Goal: Information Seeking & Learning: Learn about a topic

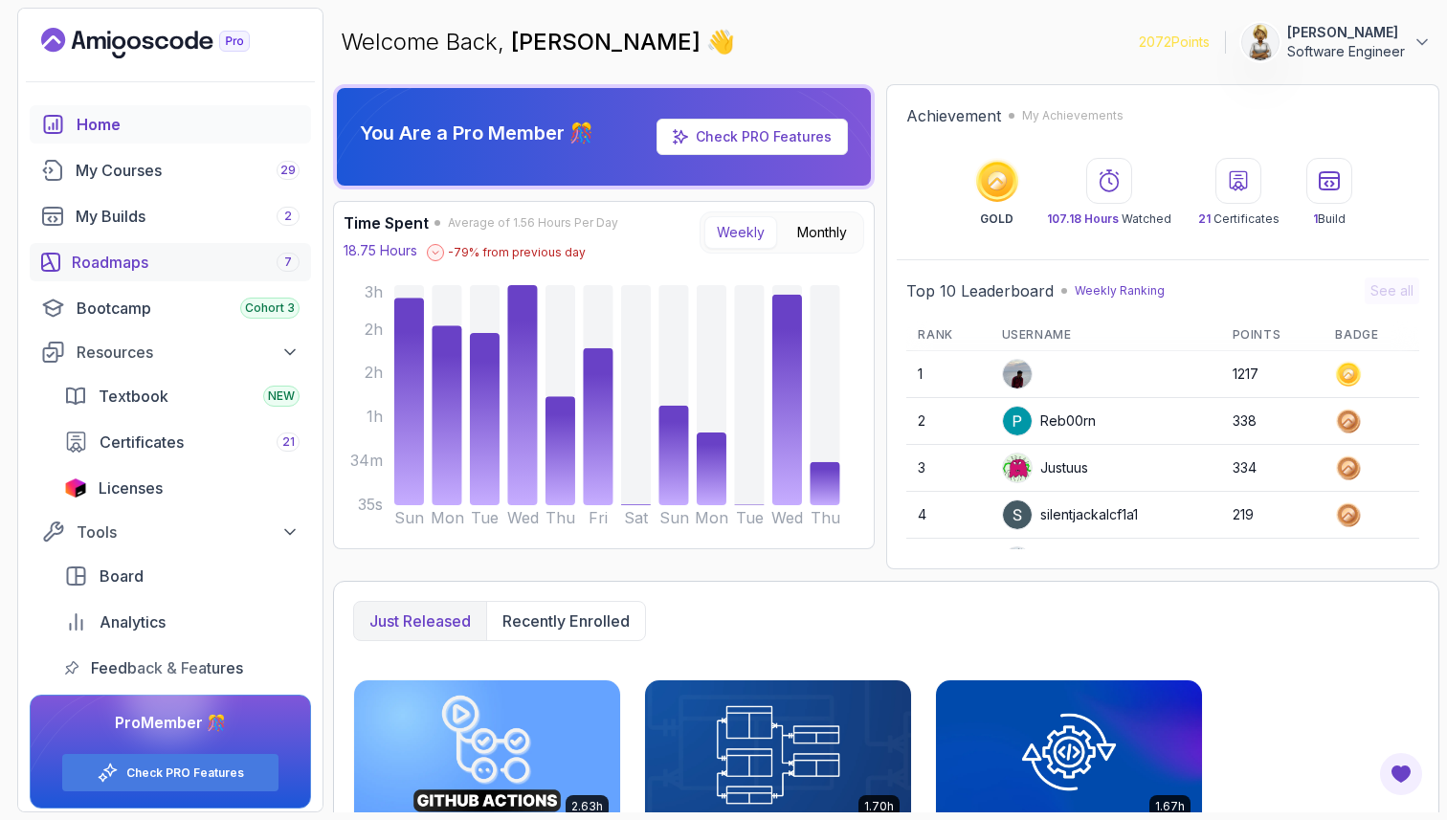
click at [158, 260] on div "Roadmaps 7" at bounding box center [186, 262] width 228 height 23
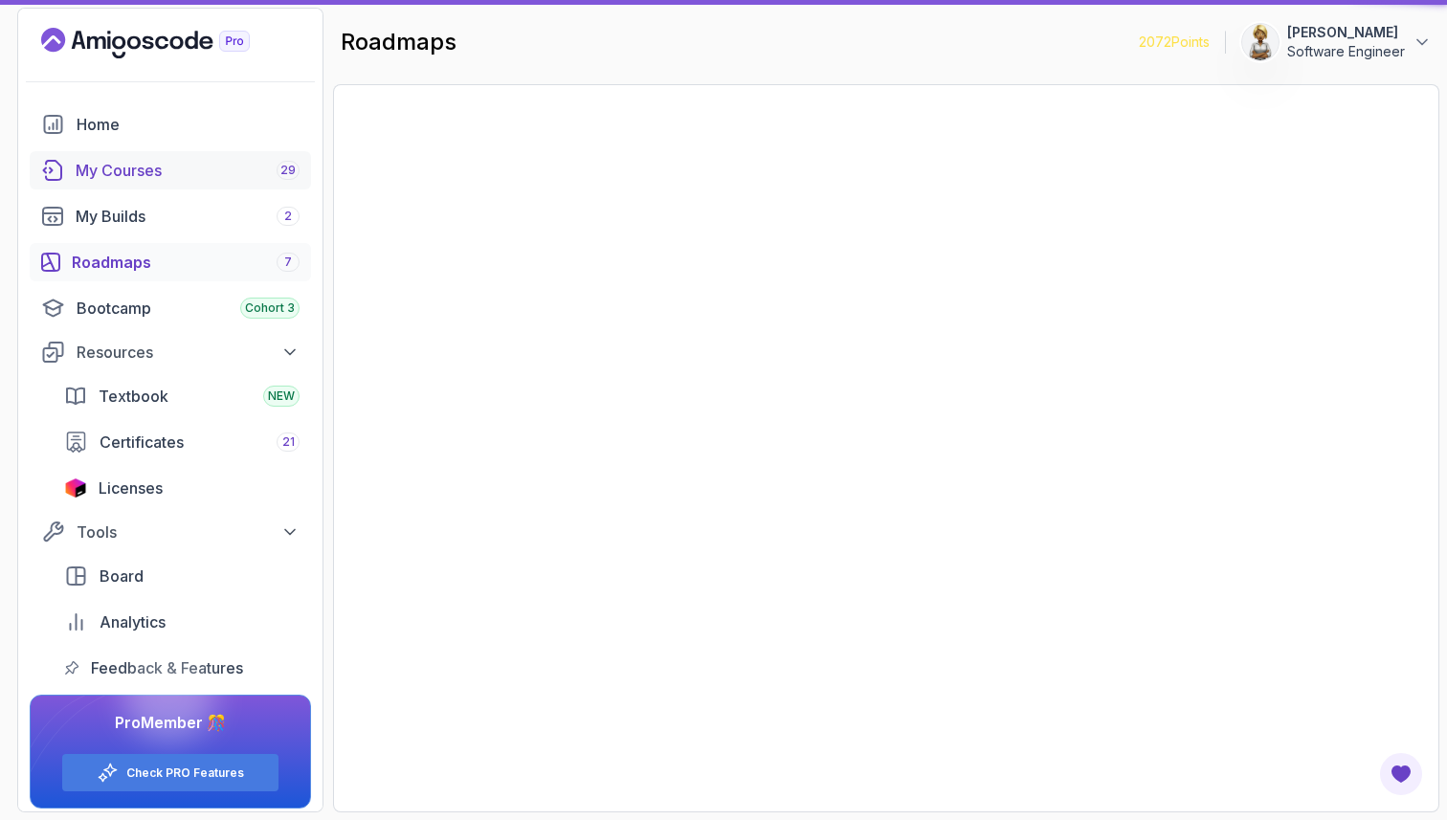
click at [136, 262] on div "Roadmaps 7" at bounding box center [186, 262] width 228 height 23
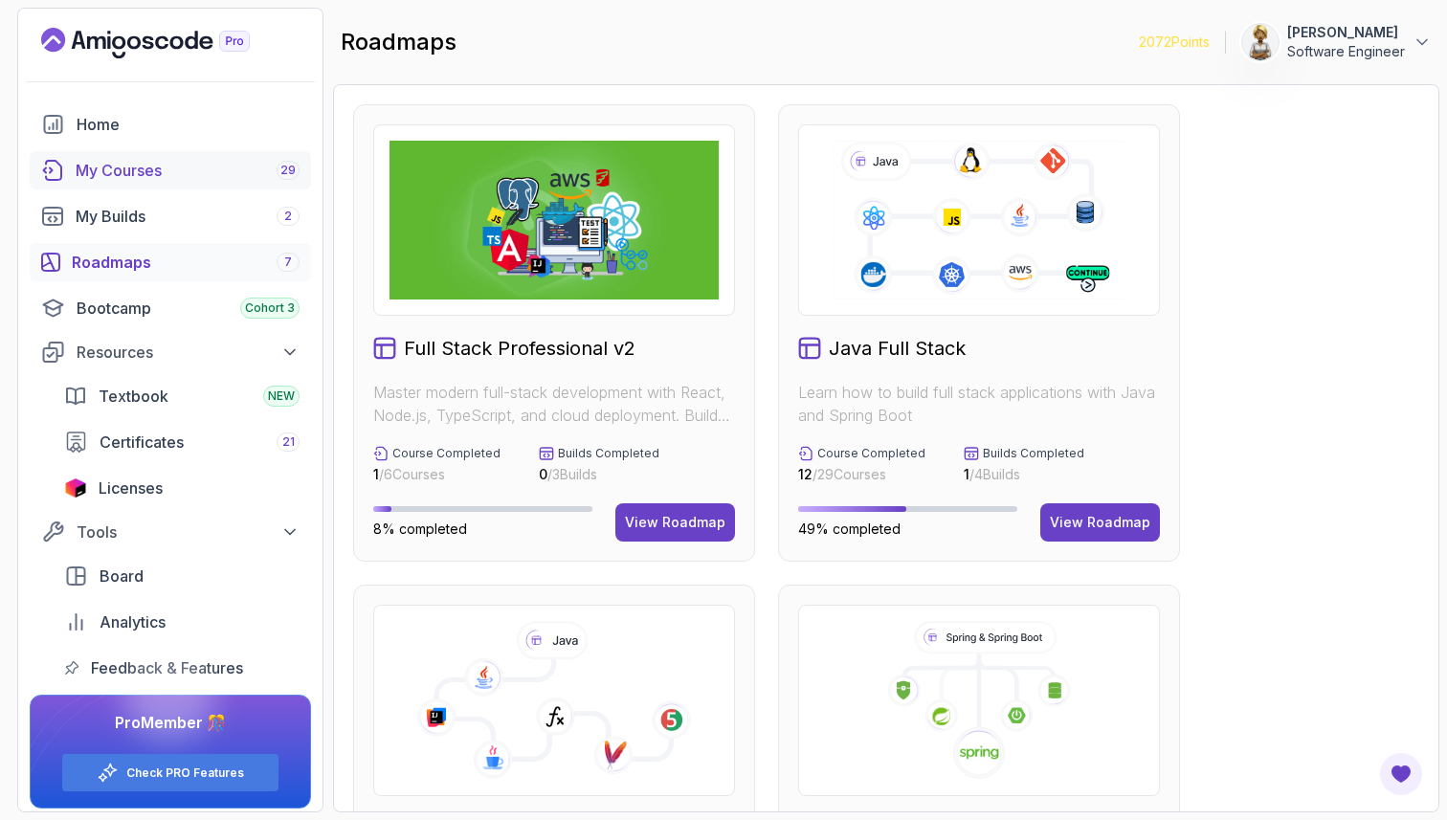
click at [149, 171] on div "My Courses 29" at bounding box center [188, 170] width 224 height 23
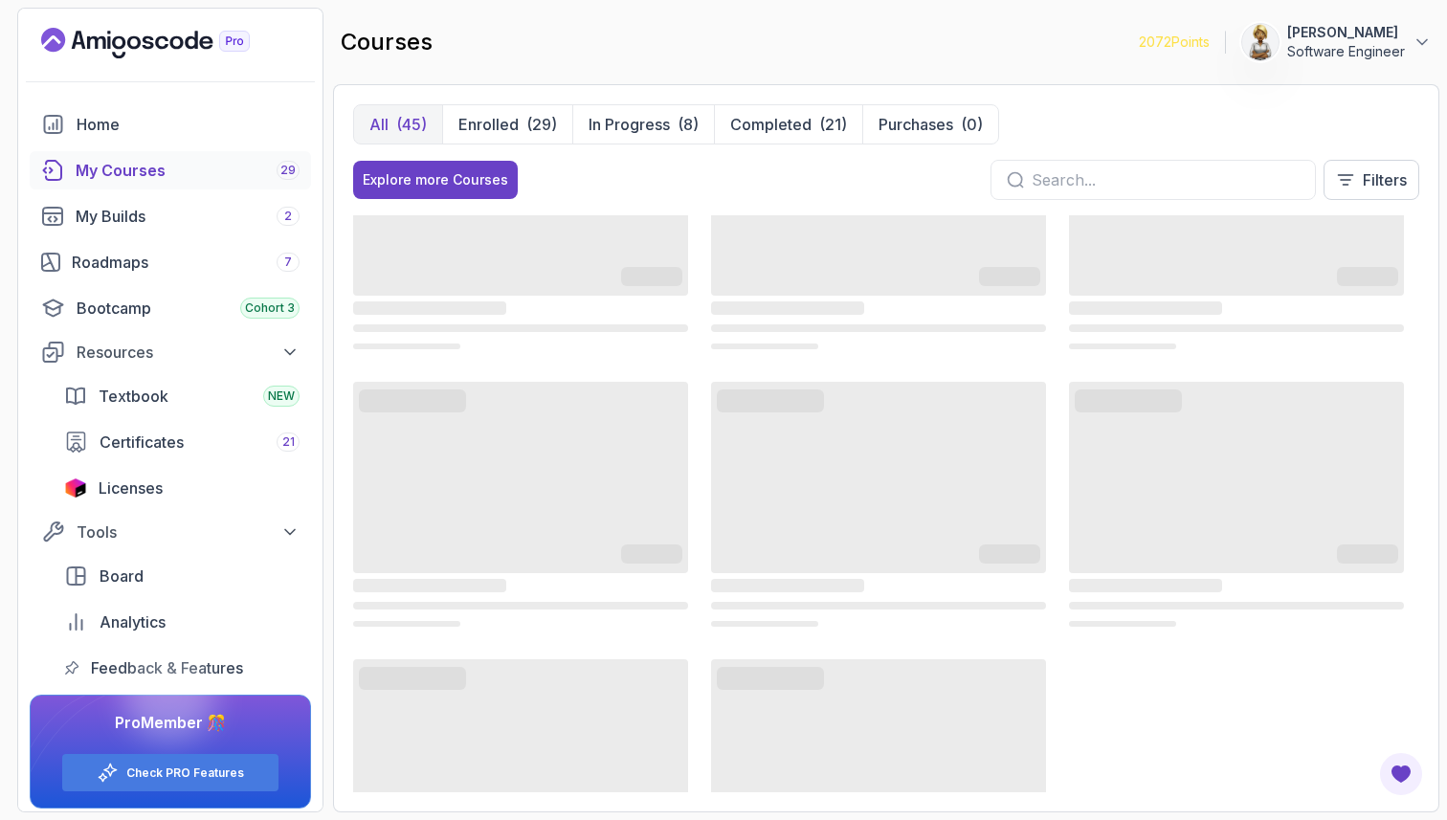
scroll to position [77, 0]
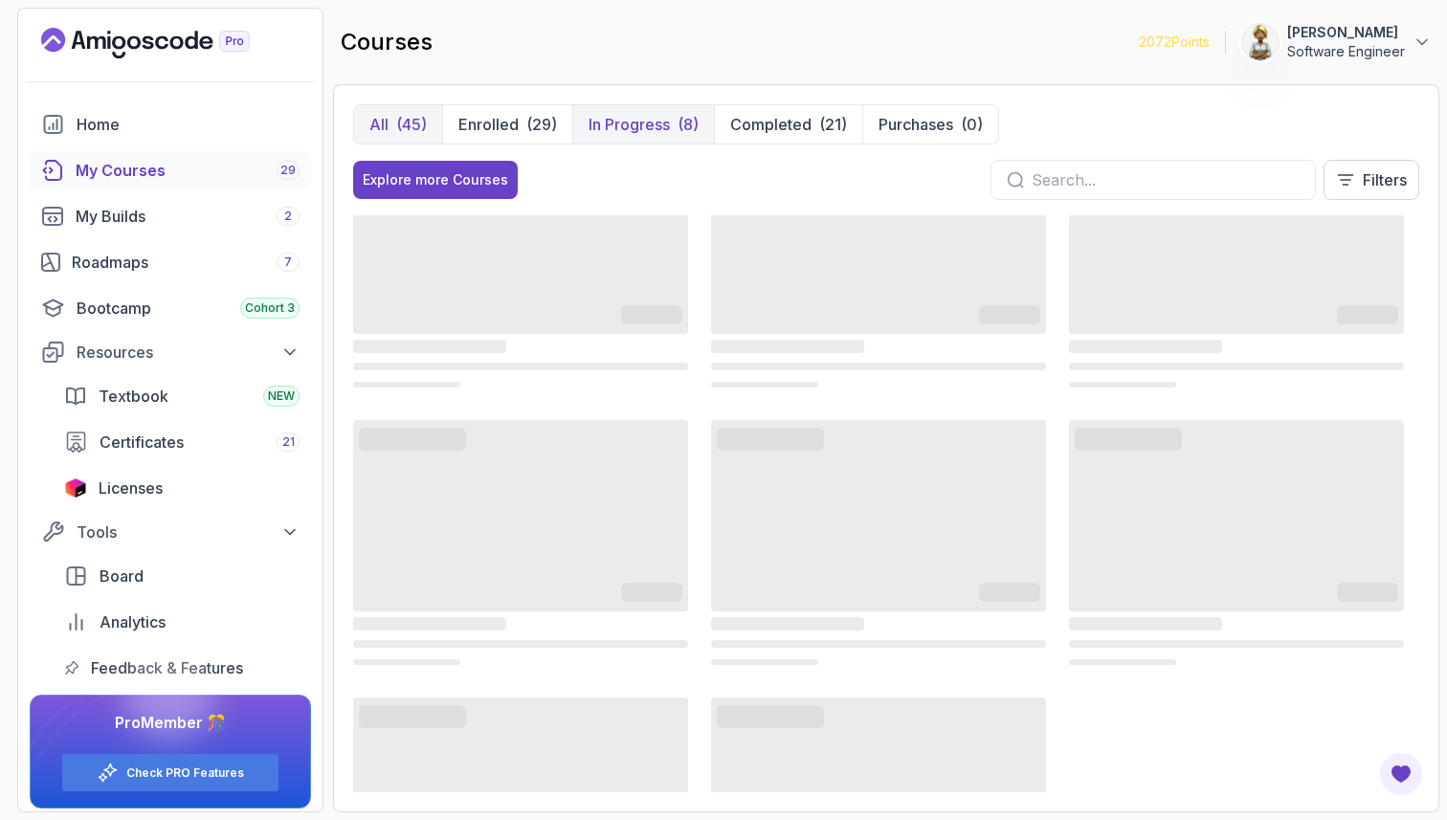
click at [635, 133] on p "In Progress" at bounding box center [629, 124] width 81 height 23
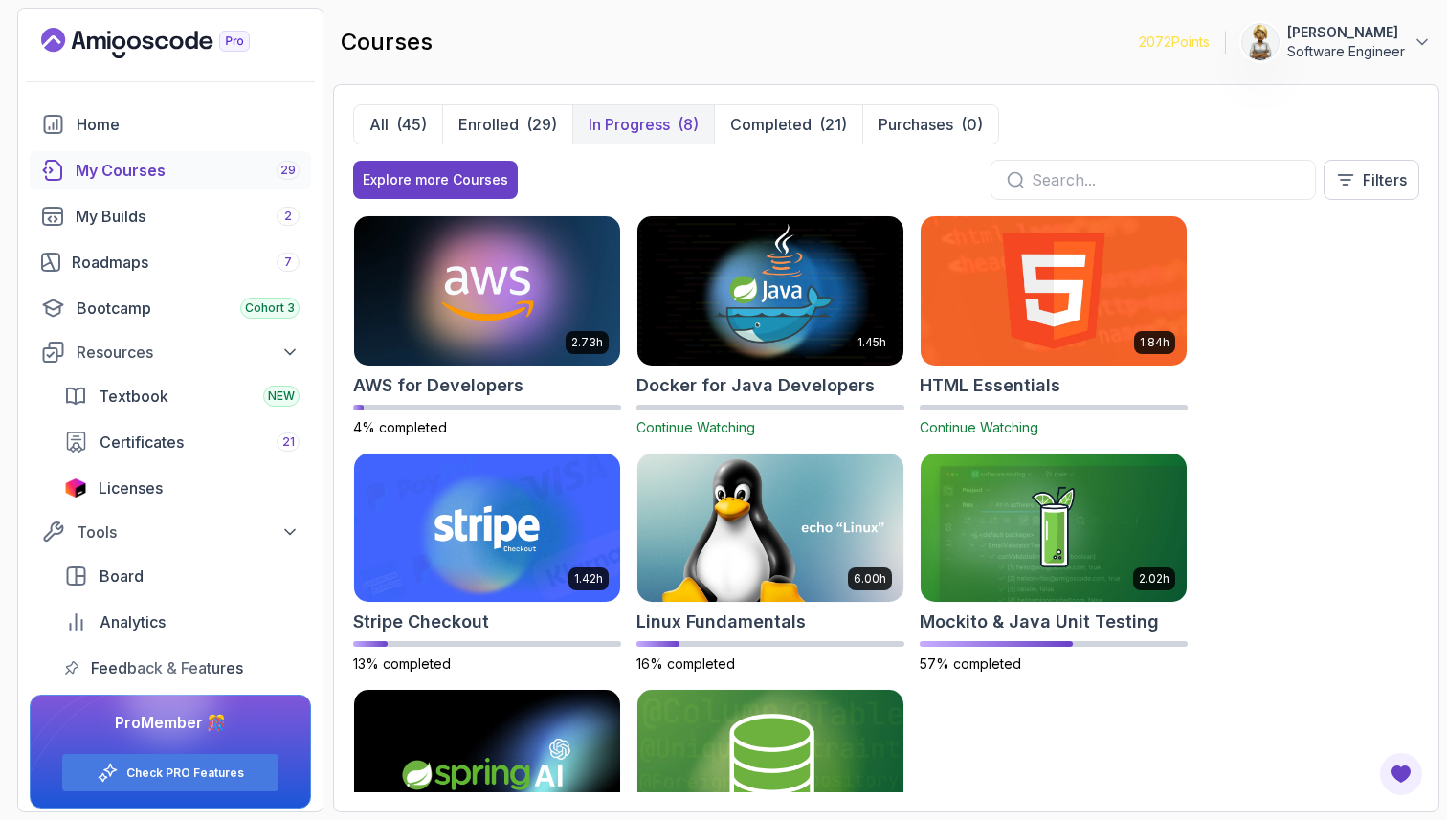
click at [1267, 471] on div "2.73h AWS for Developers 4% completed 1.45h Docker for Java Developers Continue…" at bounding box center [886, 503] width 1066 height 577
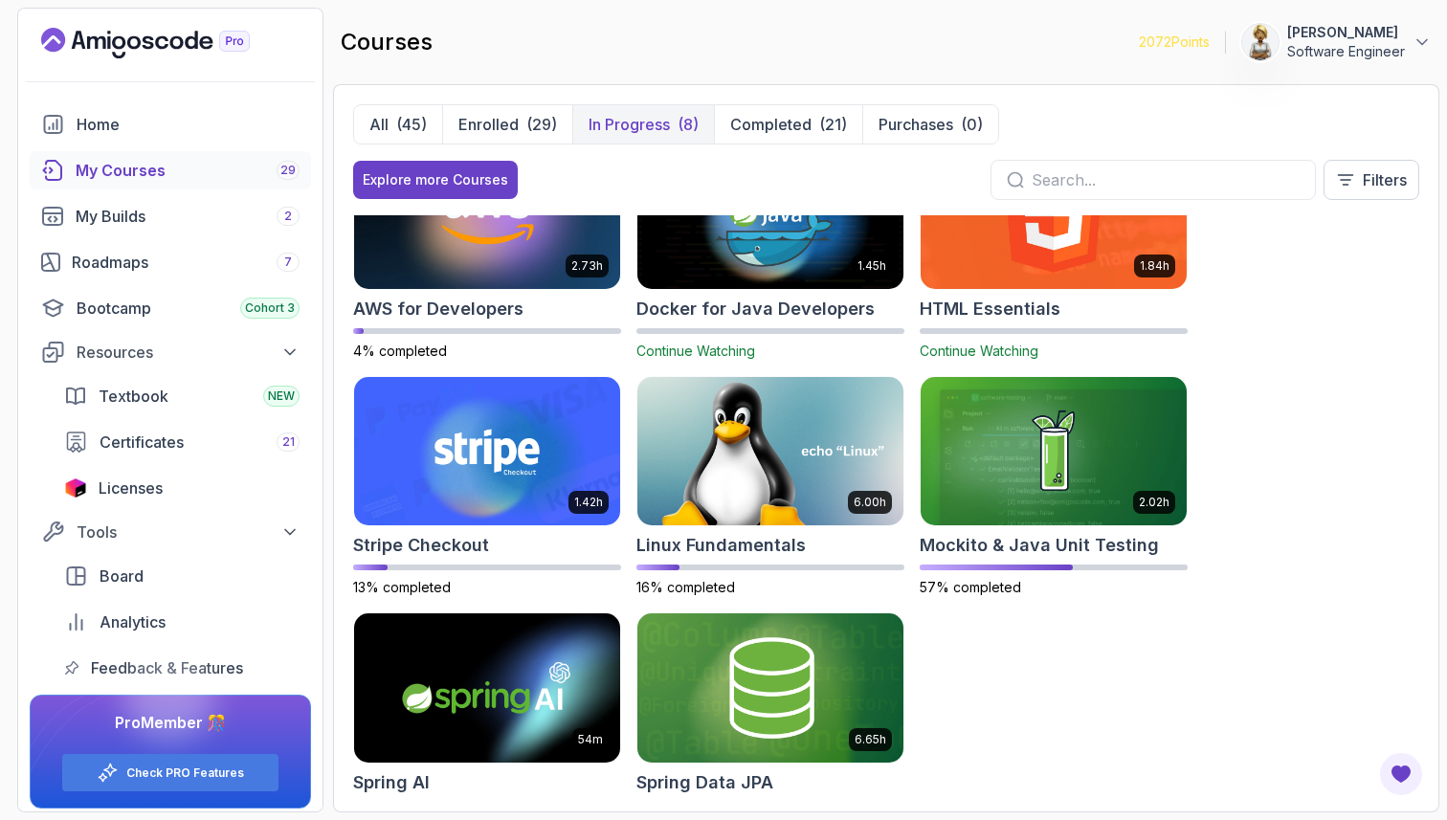
scroll to position [115, 0]
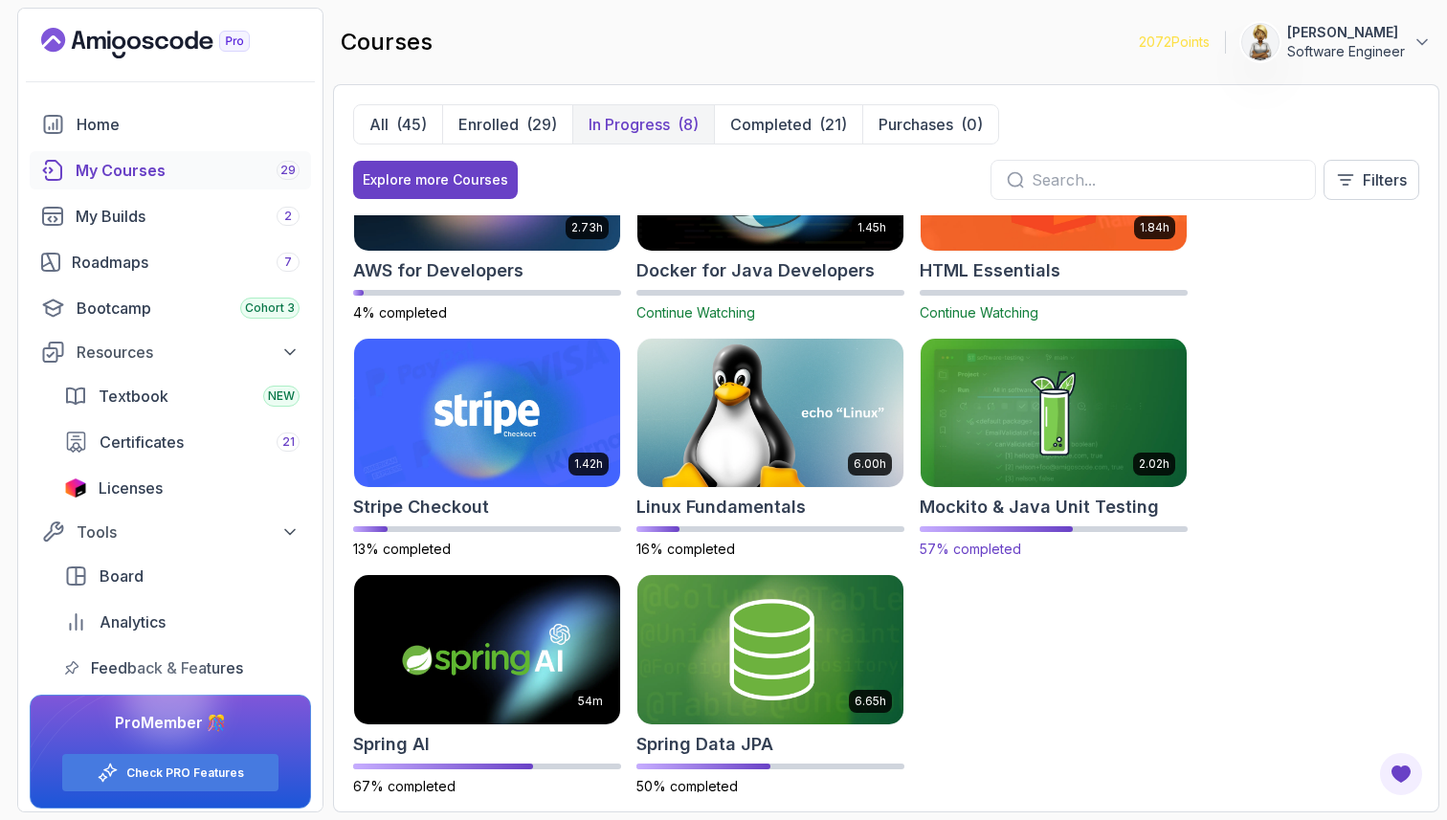
click at [1048, 422] on img at bounding box center [1053, 413] width 279 height 156
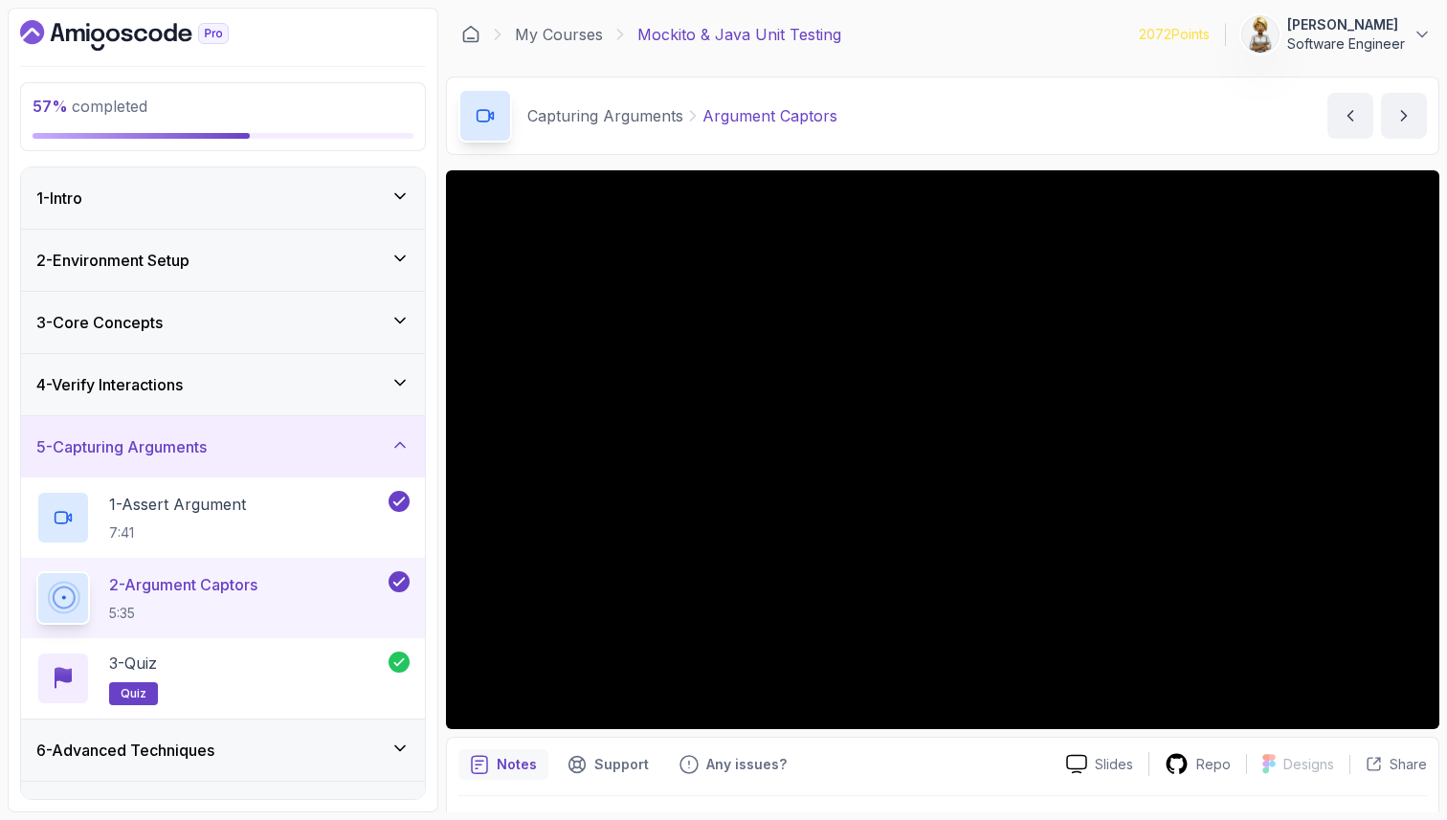
click at [395, 443] on icon at bounding box center [399, 444] width 19 height 19
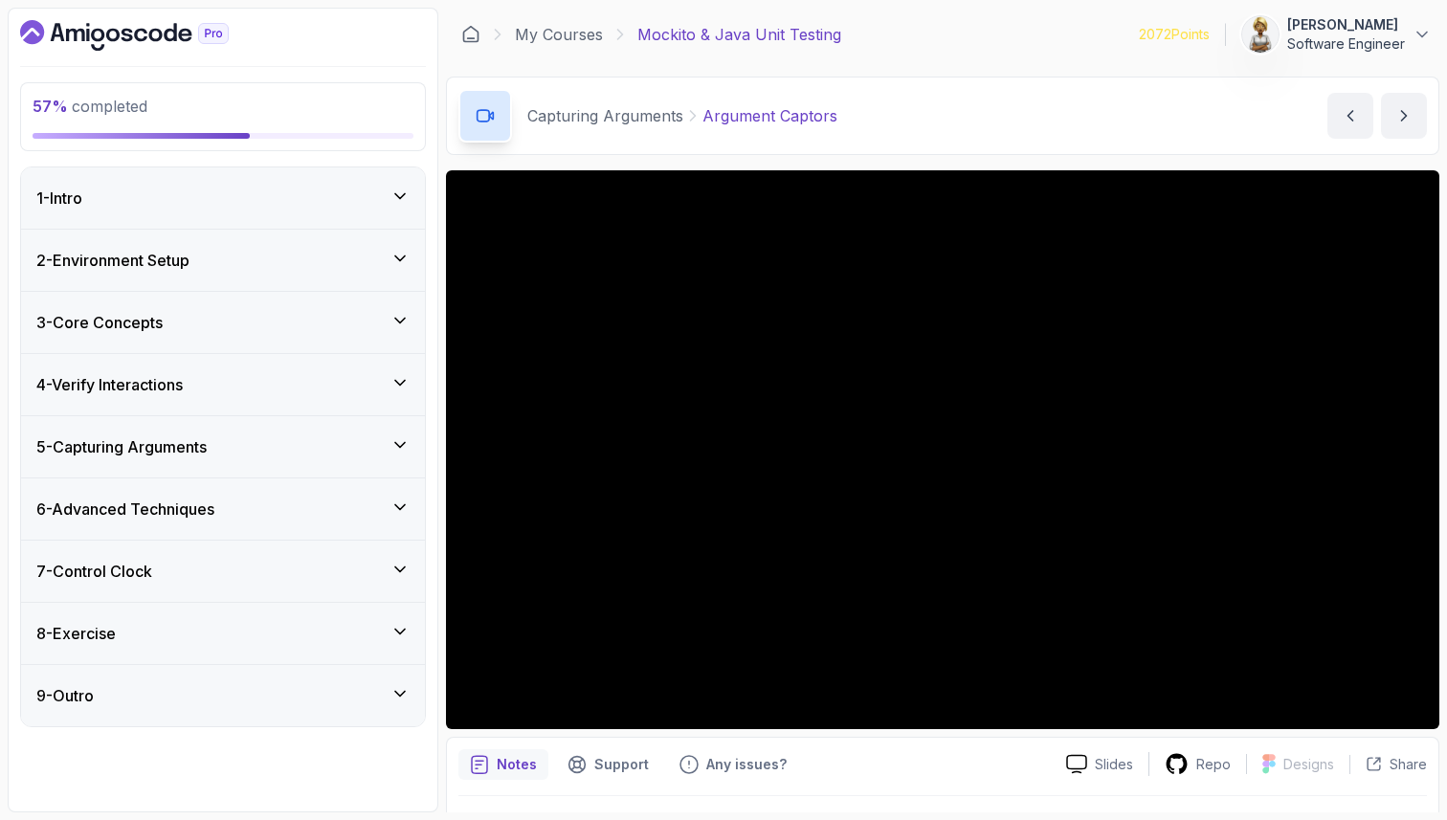
click at [406, 509] on icon at bounding box center [399, 507] width 19 height 19
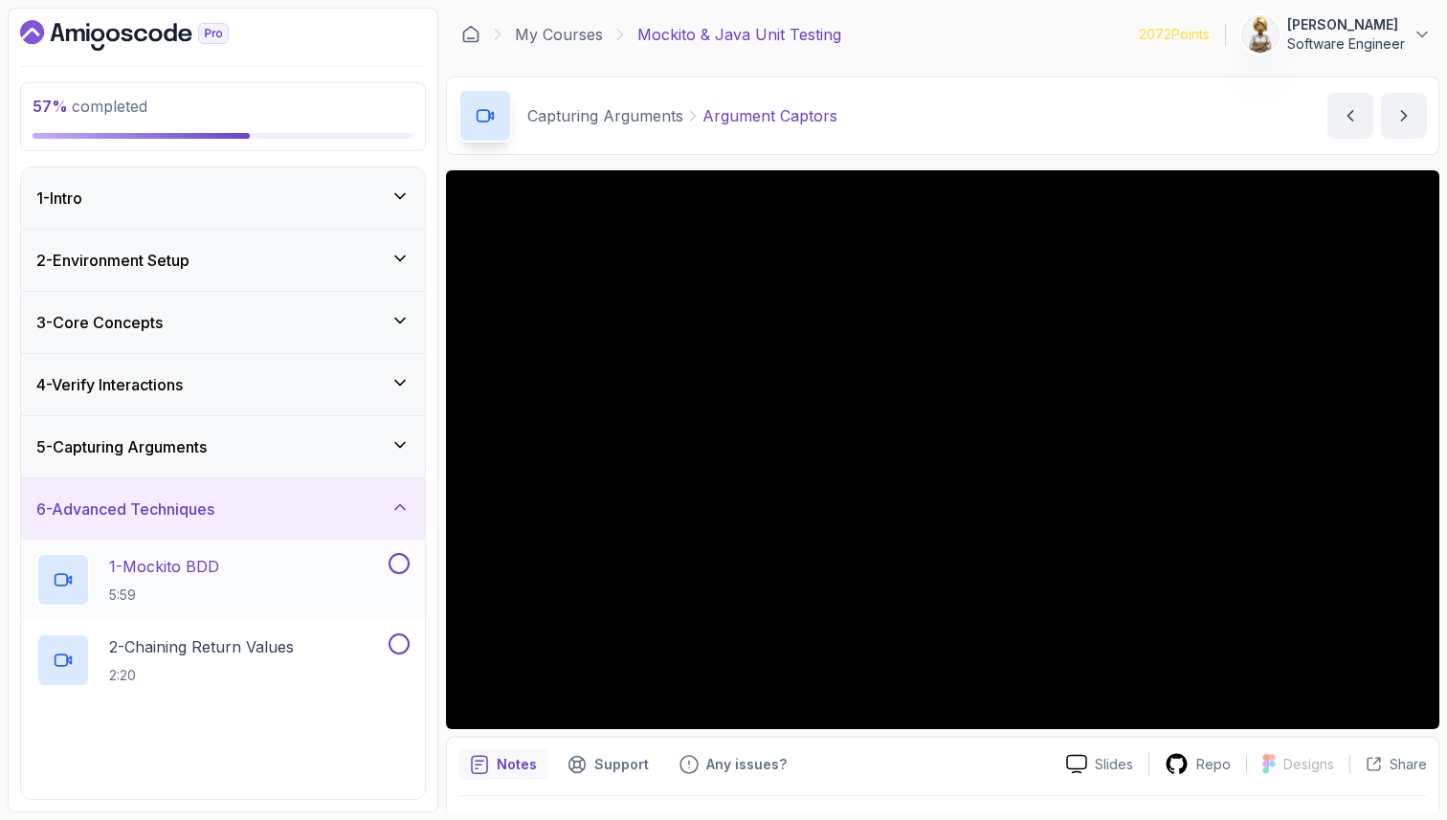
click at [287, 559] on div "1 - Mockito BDD 5:59" at bounding box center [210, 580] width 348 height 54
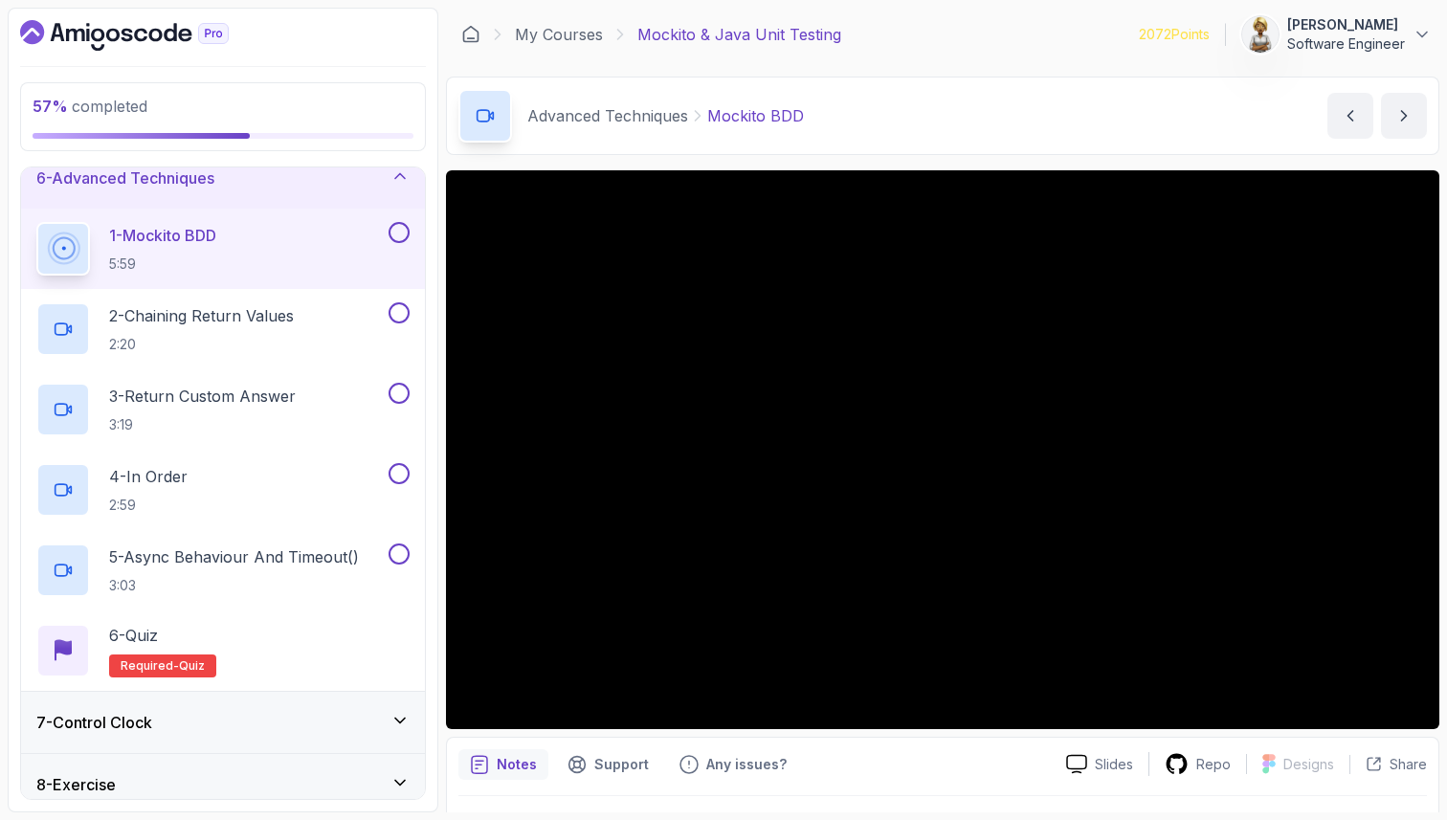
scroll to position [345, 0]
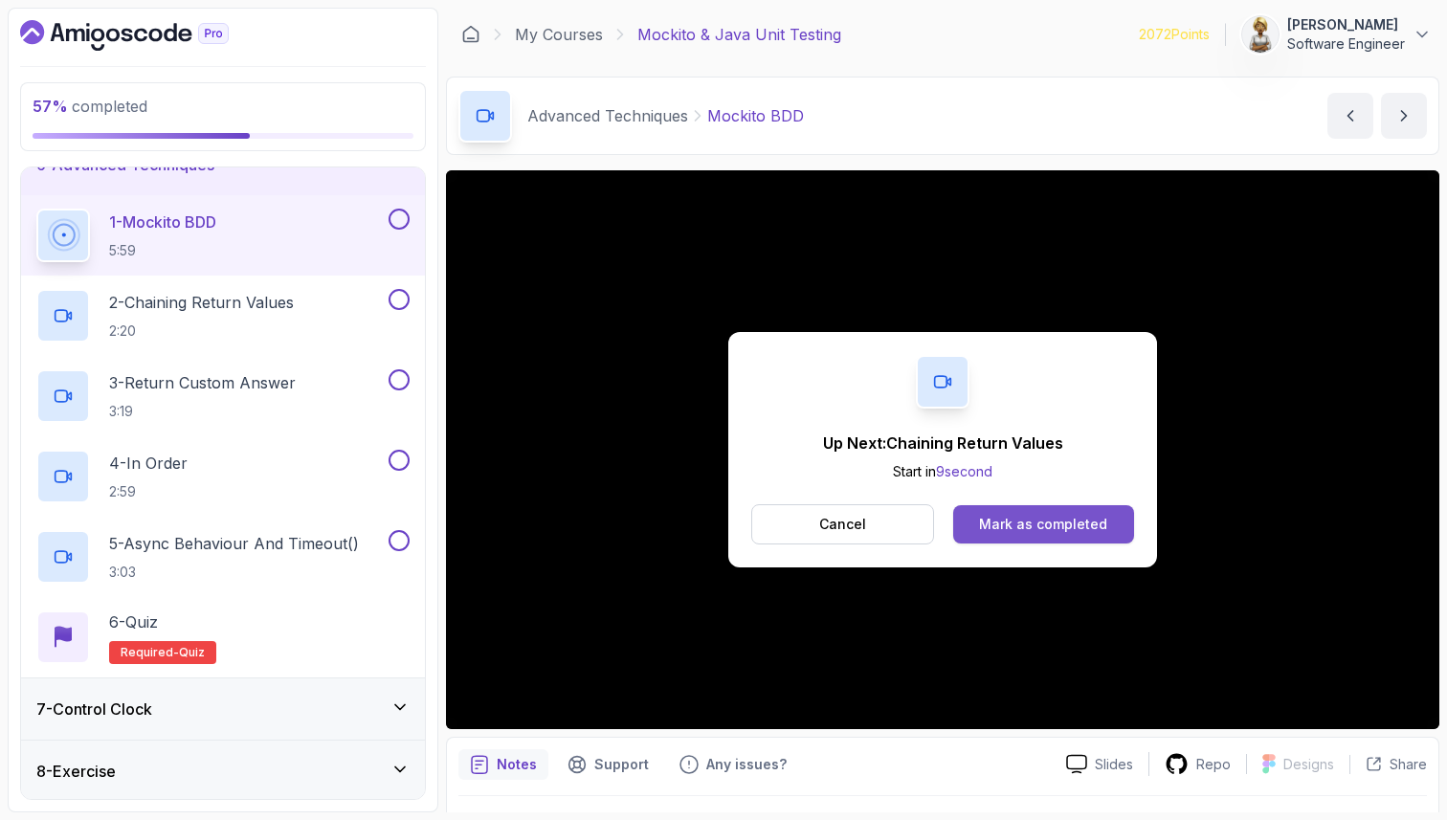
click at [1037, 529] on div "Mark as completed" at bounding box center [1043, 524] width 128 height 19
